Goal: Task Accomplishment & Management: Use online tool/utility

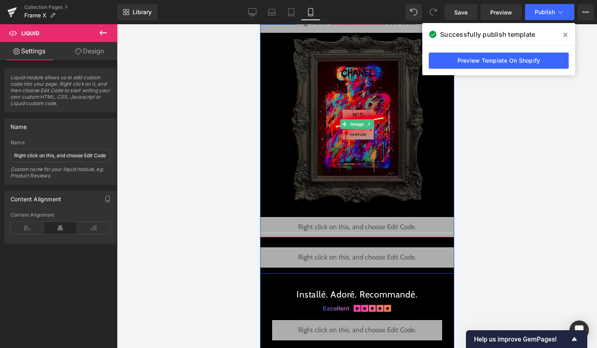
scroll to position [1892, 0]
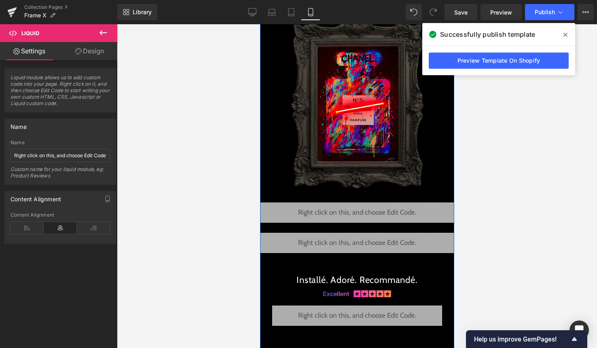
click at [357, 246] on div "Liquid" at bounding box center [357, 243] width 194 height 20
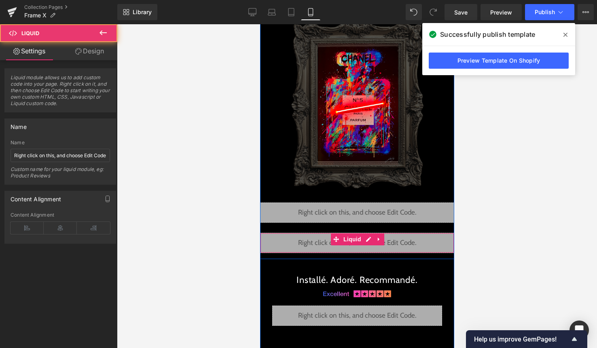
click at [366, 240] on div "Liquid" at bounding box center [357, 243] width 194 height 20
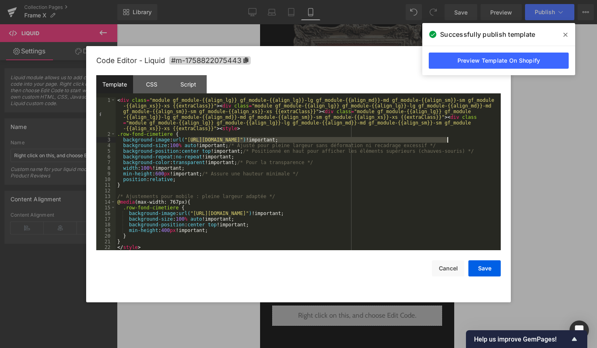
drag, startPoint x: 192, startPoint y: 141, endPoint x: 446, endPoint y: 142, distance: 254.0
click at [446, 141] on div "< div class = "module gf_module-{{align_lg}} gf_module-{{align_lg}}-lg gf_modul…" at bounding box center [307, 193] width 382 height 193
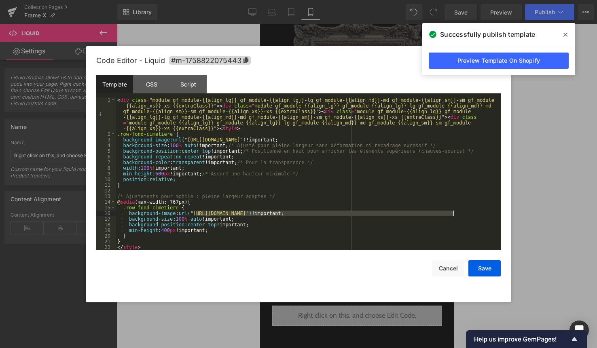
drag, startPoint x: 197, startPoint y: 213, endPoint x: 452, endPoint y: 215, distance: 254.8
click at [452, 215] on div "< div class = "module gf_module-{{align_lg}} gf_module-{{align_lg}}-lg gf_modul…" at bounding box center [307, 193] width 382 height 193
click at [483, 268] on button "Save" at bounding box center [484, 269] width 32 height 16
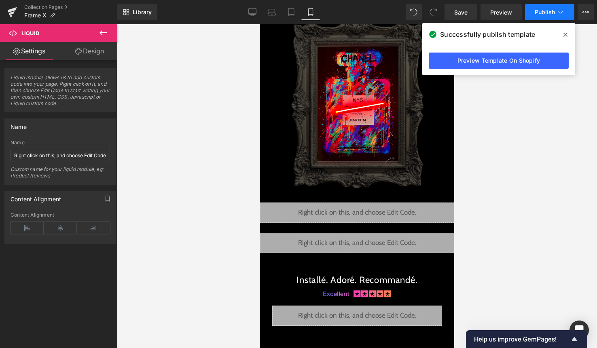
click at [544, 18] on button "Publish" at bounding box center [549, 12] width 49 height 16
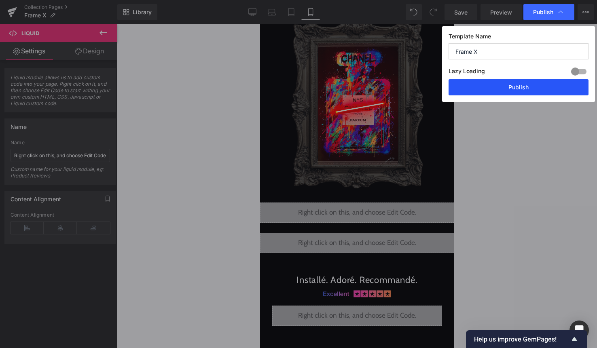
click at [527, 89] on button "Publish" at bounding box center [519, 87] width 140 height 16
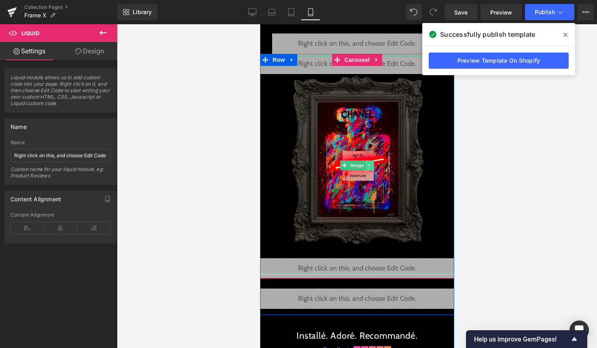
scroll to position [1822, 0]
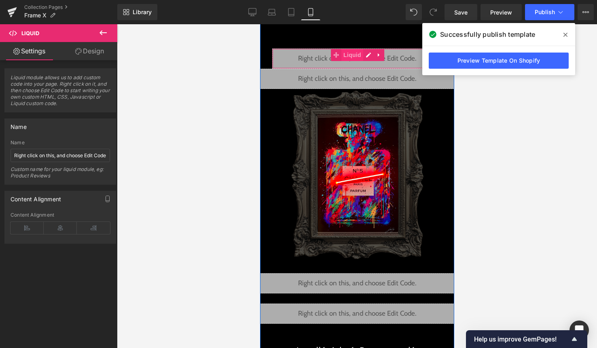
click at [358, 59] on span "Liquid" at bounding box center [352, 55] width 22 height 12
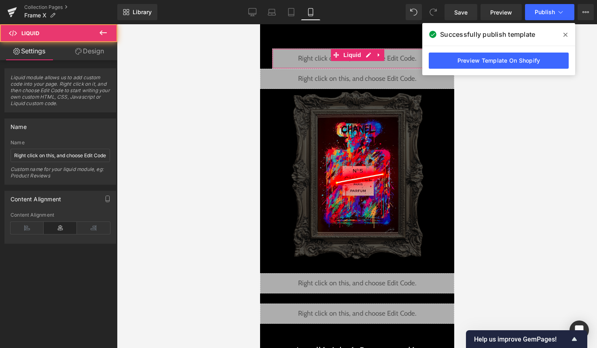
click at [91, 56] on link "Design" at bounding box center [89, 51] width 59 height 18
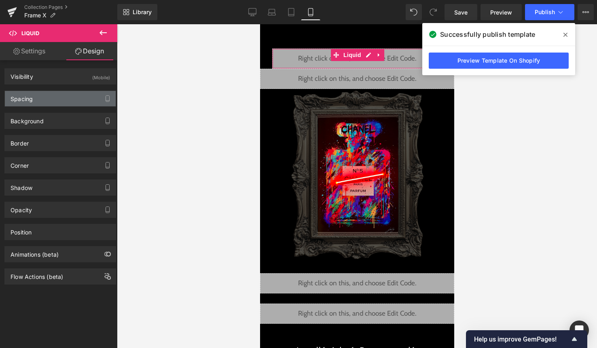
type input "0"
type input "30"
type input "0"
type input "30"
type input "0"
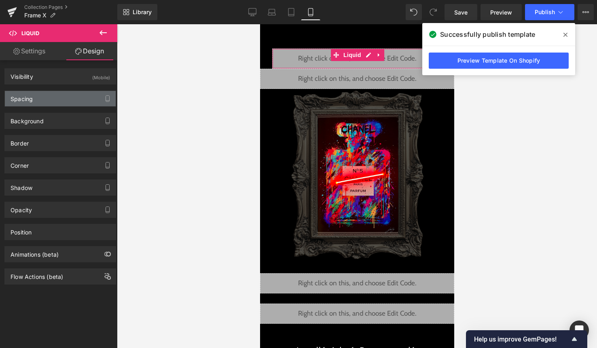
type input "0"
click at [73, 94] on div "Spacing" at bounding box center [60, 98] width 111 height 15
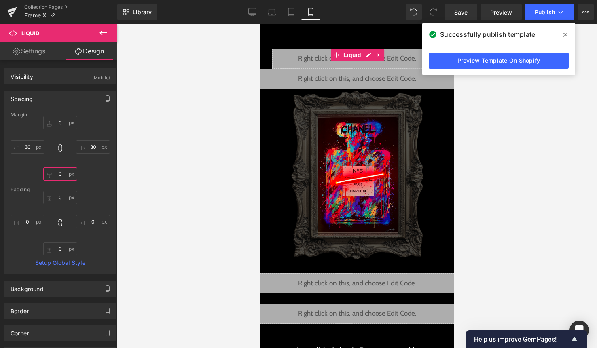
click at [58, 177] on input "0" at bounding box center [60, 173] width 34 height 13
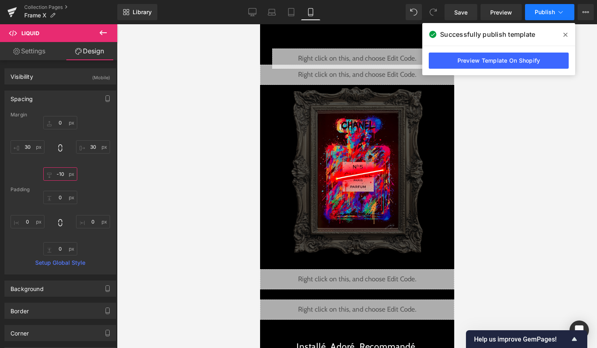
type input "-10"
click at [548, 13] on span "Publish" at bounding box center [545, 12] width 20 height 6
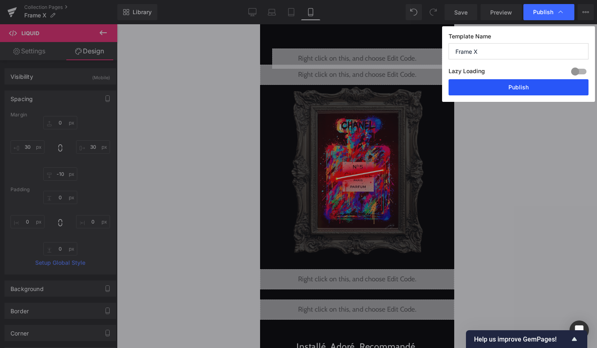
click at [510, 91] on button "Publish" at bounding box center [519, 87] width 140 height 16
